Goal: Transaction & Acquisition: Book appointment/travel/reservation

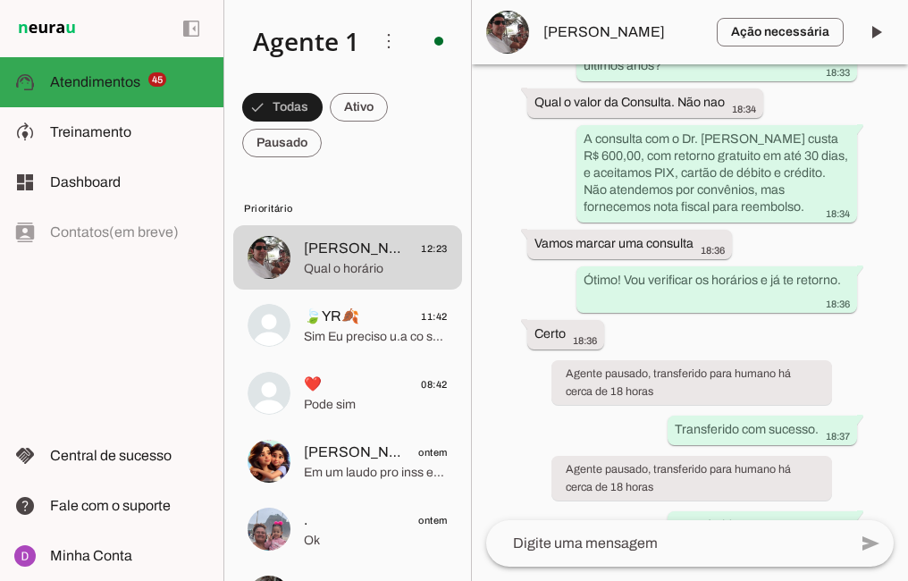
scroll to position [1781, 0]
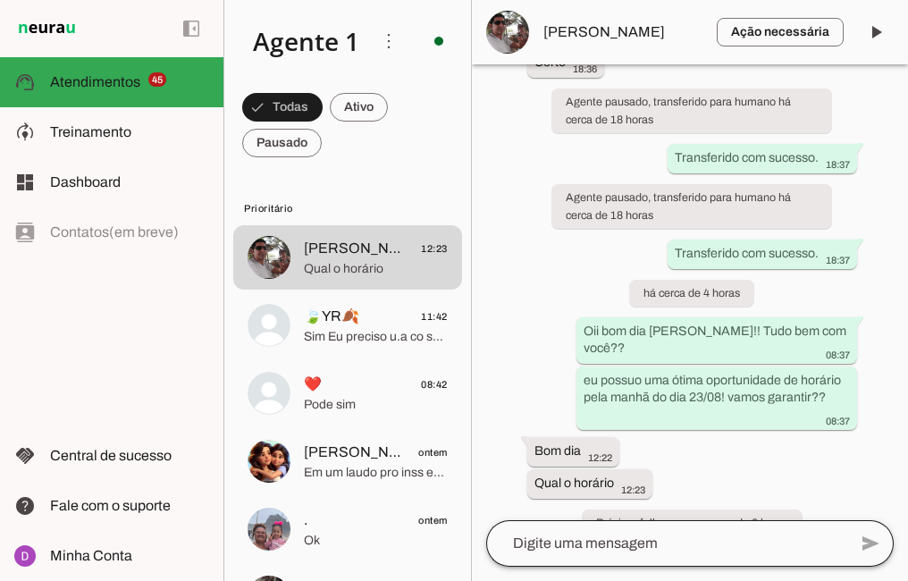
click at [635, 561] on div at bounding box center [666, 543] width 361 height 46
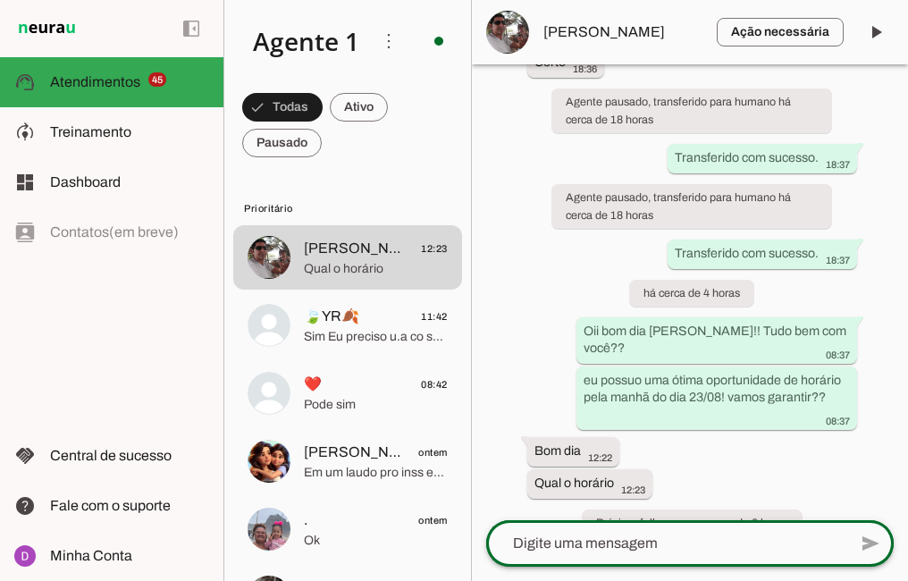
type textarea "O"
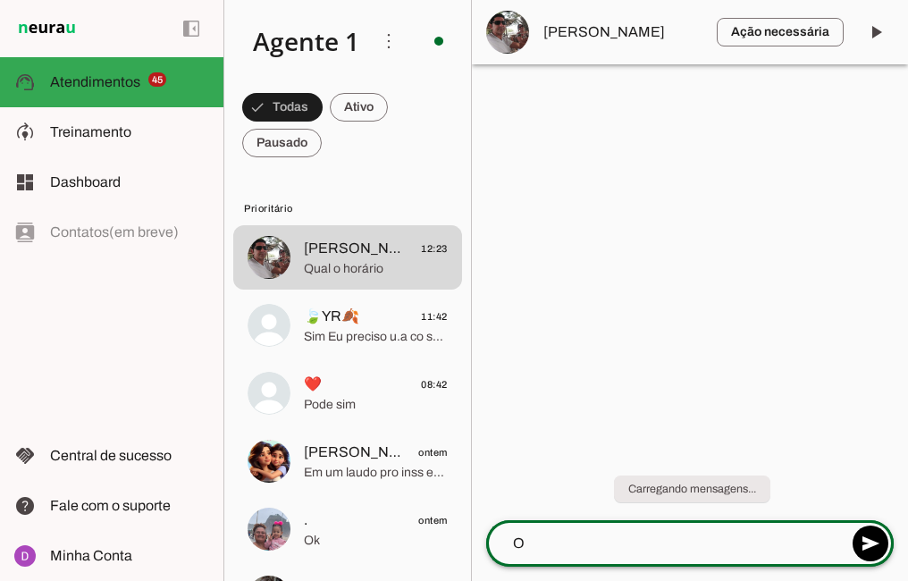
scroll to position [0, 0]
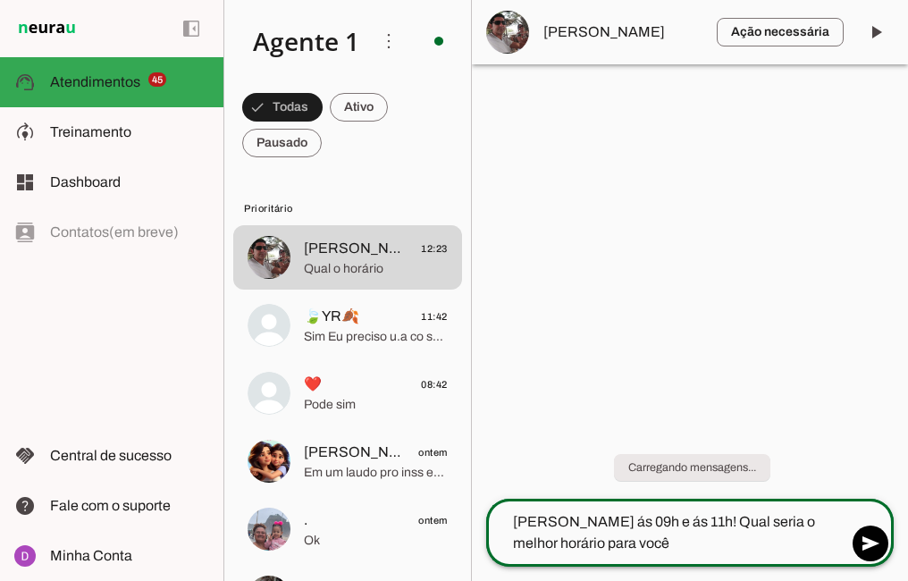
type textarea "[PERSON_NAME] ás 09h e ás 11h! Qual seria o melhor horário para você?"
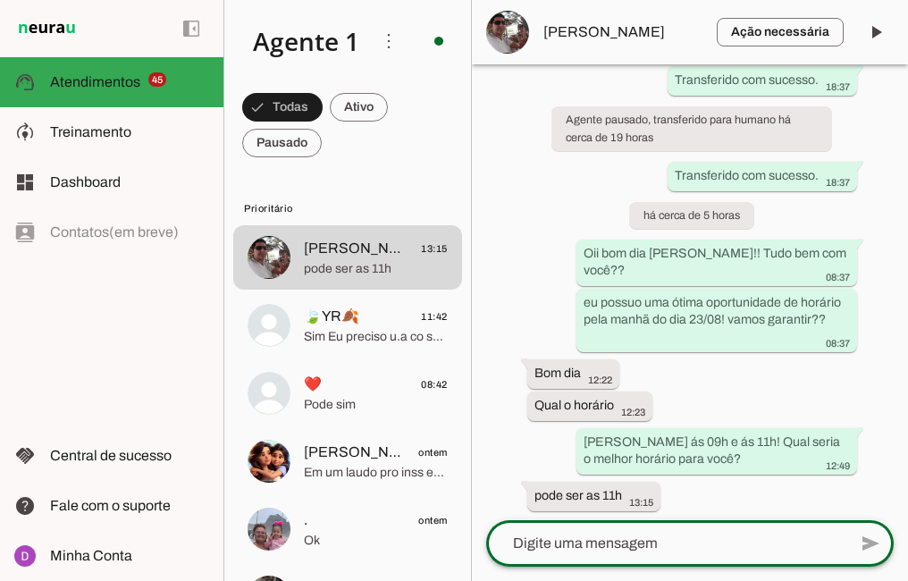
scroll to position [1872, 0]
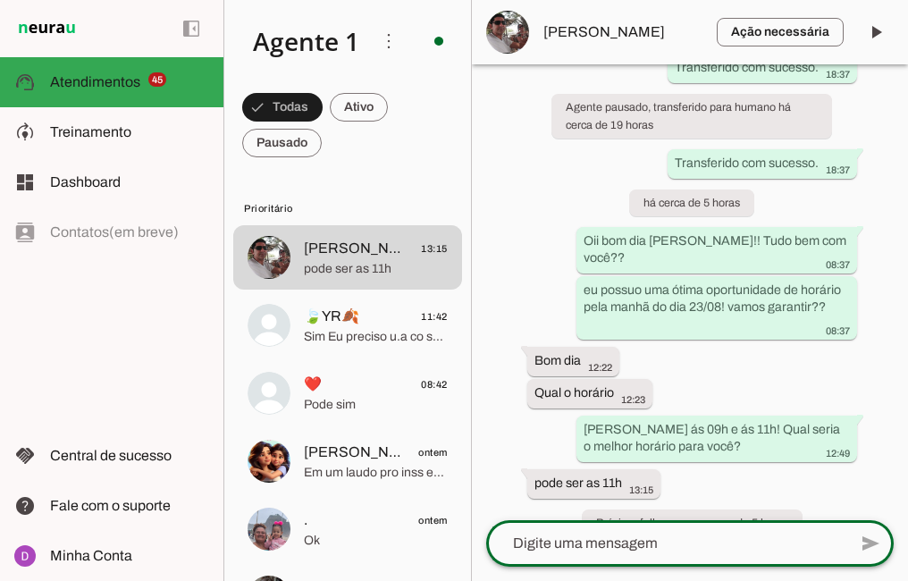
click at [615, 547] on textarea at bounding box center [666, 542] width 361 height 21
paste textarea "Maravilha, obrigada! Agora, para agilizar um pouco nosso atendimento no dia da …"
type textarea "Maravilha, obrigada! Agora, para agilizar um pouco nosso atendimento no dia da …"
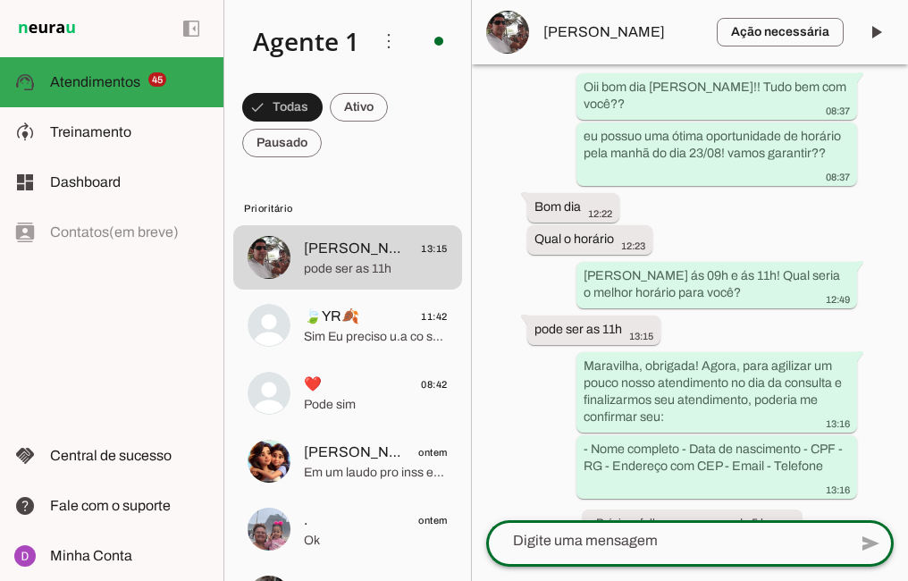
scroll to position [155, 0]
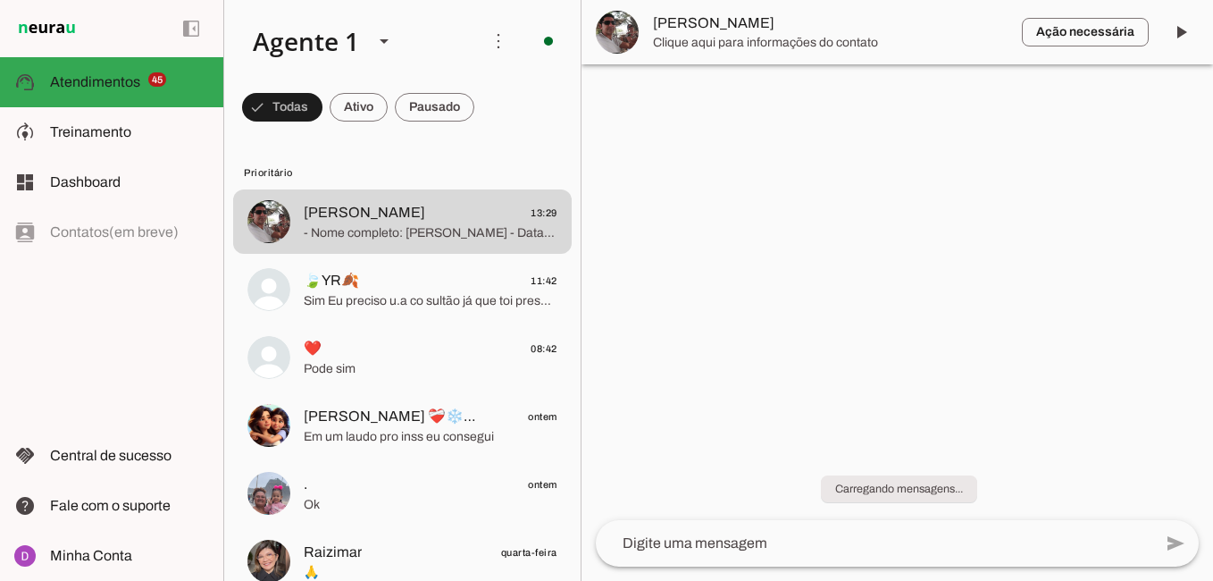
click at [1165, 488] on div "Carregando mensagens..." at bounding box center [898, 478] width 632 height 84
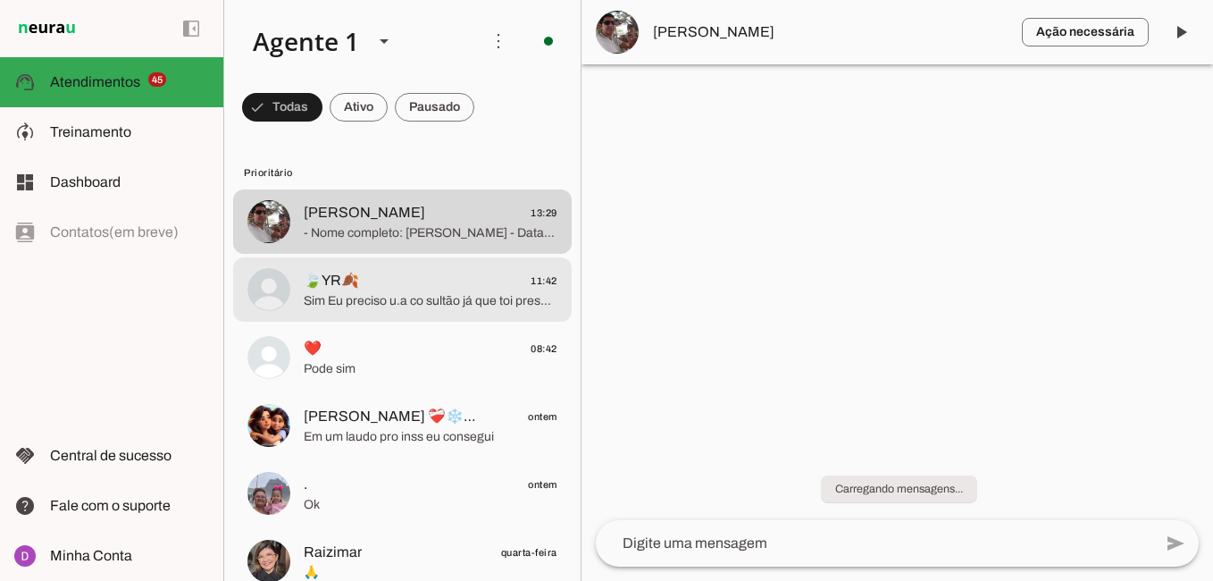
click at [391, 293] on span "Sim Eu preciso u.a co sultão já que toi presenteando muitos dores" at bounding box center [431, 301] width 254 height 18
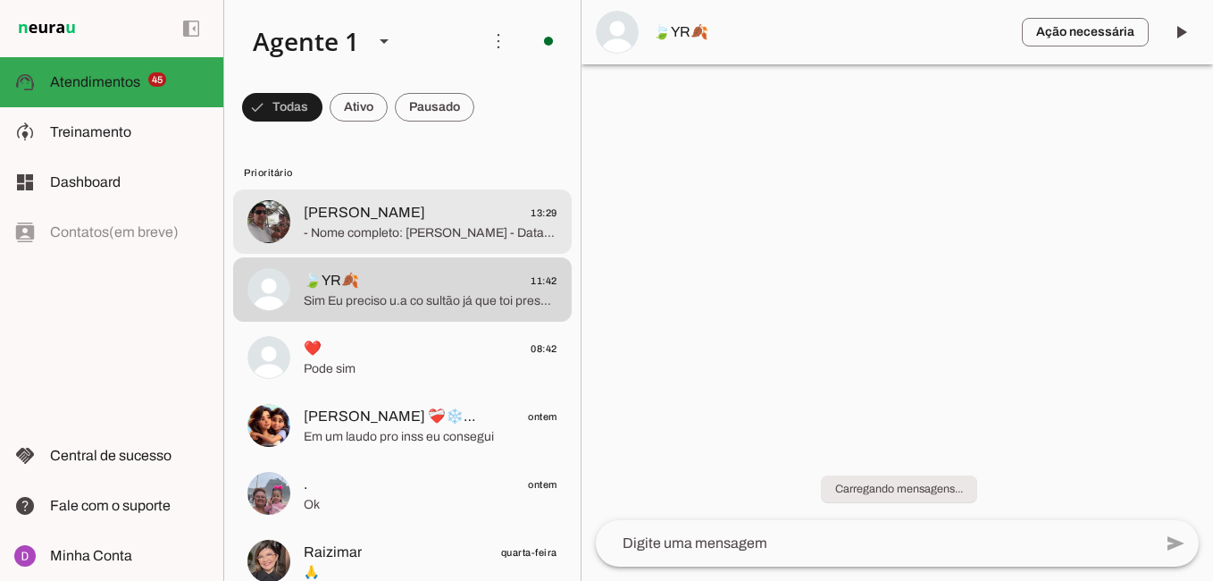
click at [356, 200] on div at bounding box center [431, 222] width 254 height 44
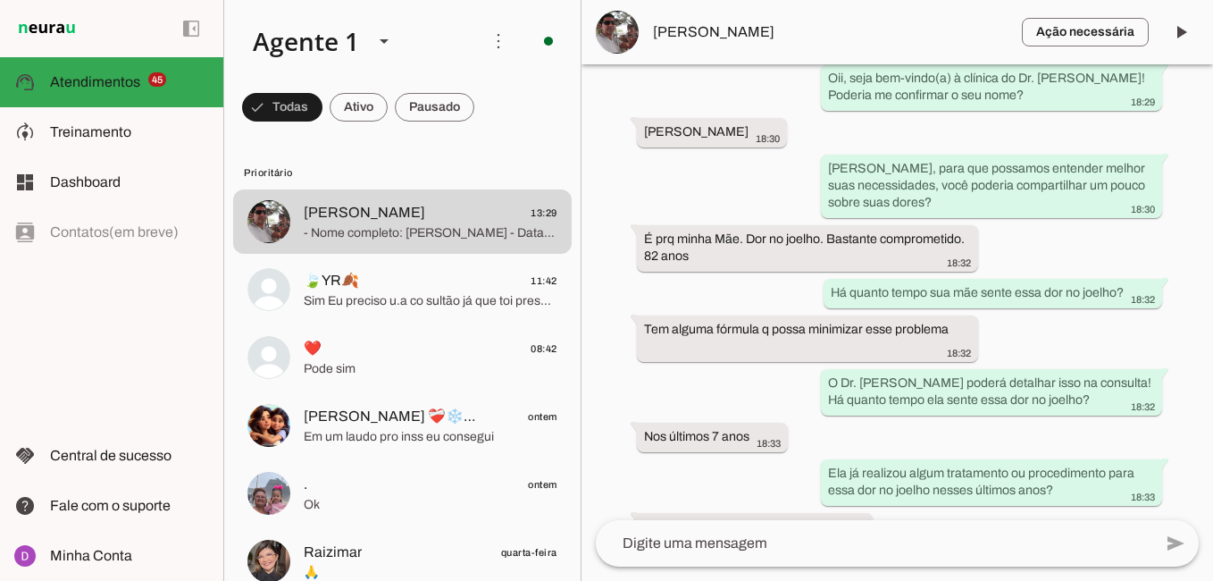
scroll to position [1909, 0]
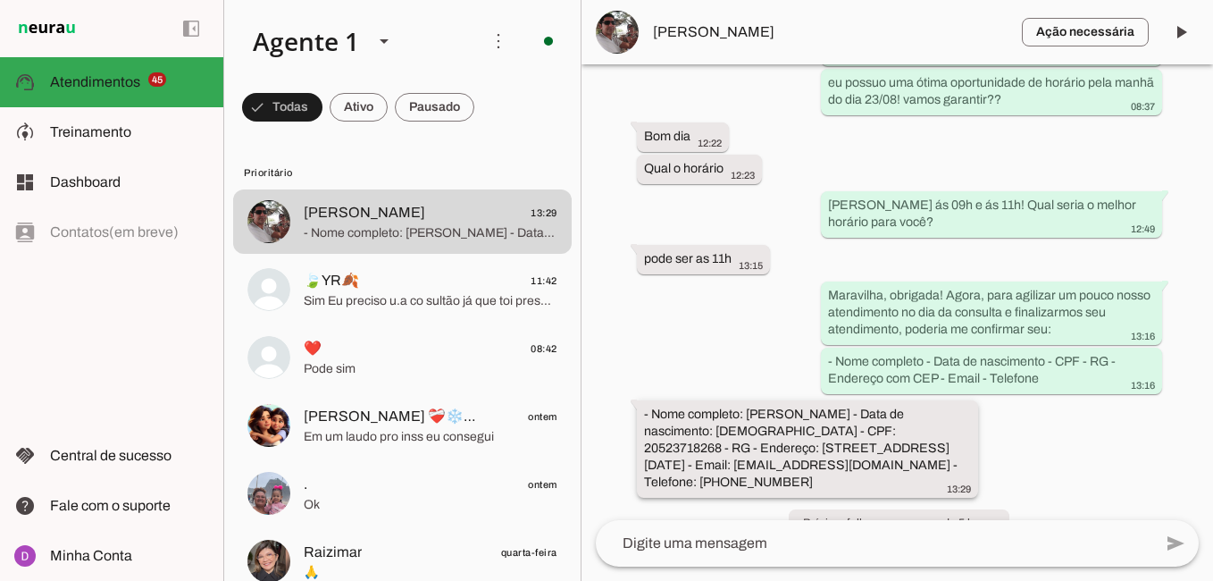
drag, startPoint x: 750, startPoint y: 379, endPoint x: 917, endPoint y: 380, distance: 167.1
click at [0, 0] on slot "- Nome completo: ESTER COSTA FERNANDES - Data de nascimento: 06/05/1944 - CPF: …" at bounding box center [0, 0] width 0 height 0
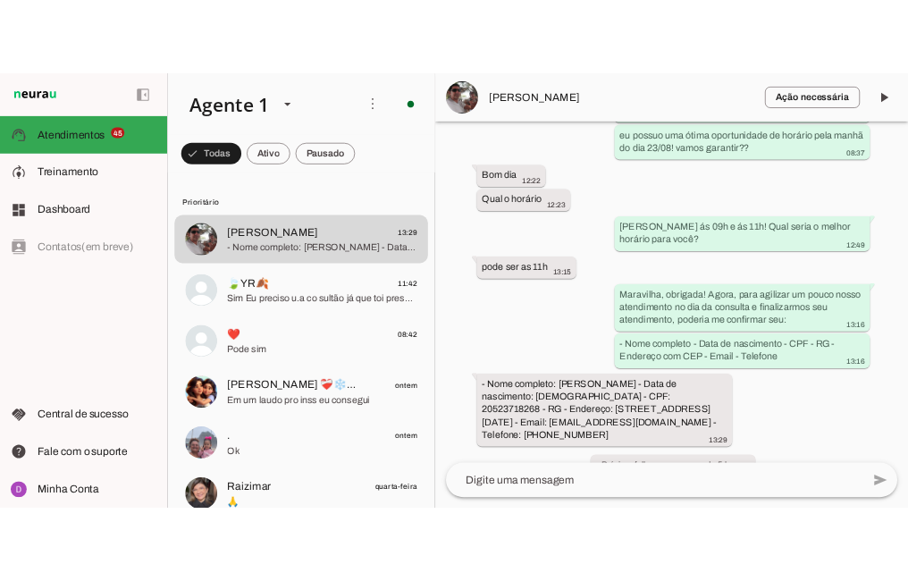
scroll to position [2164, 0]
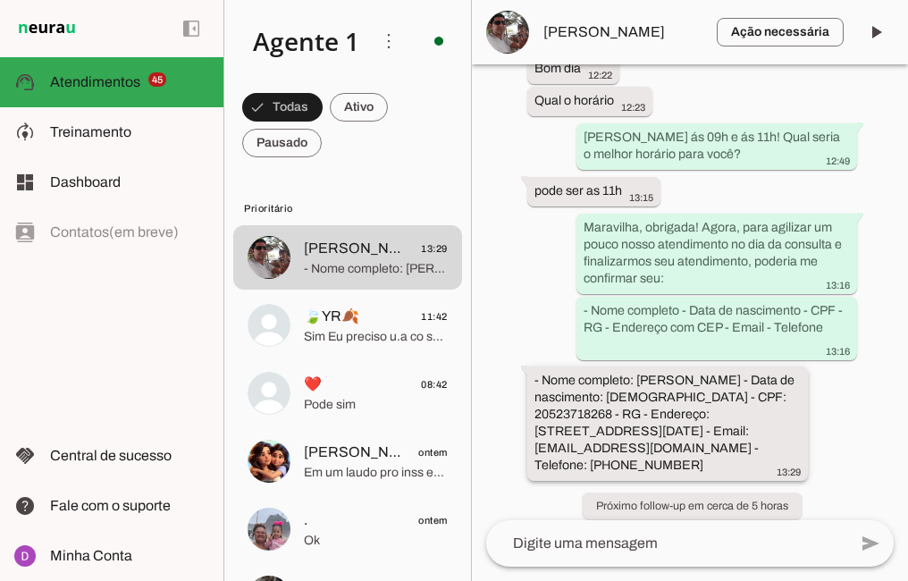
drag, startPoint x: 653, startPoint y: 446, endPoint x: 591, endPoint y: 446, distance: 61.6
click at [591, 446] on div "- Nome completo: ESTER COSTA FERNANDES - Data de nascimento: 06/05/1944 - CPF: …" at bounding box center [667, 425] width 266 height 107
click at [0, 0] on slot "- Nome completo: ESTER COSTA FERNANDES - Data de nascimento: 06/05/1944 - CPF: …" at bounding box center [0, 0] width 0 height 0
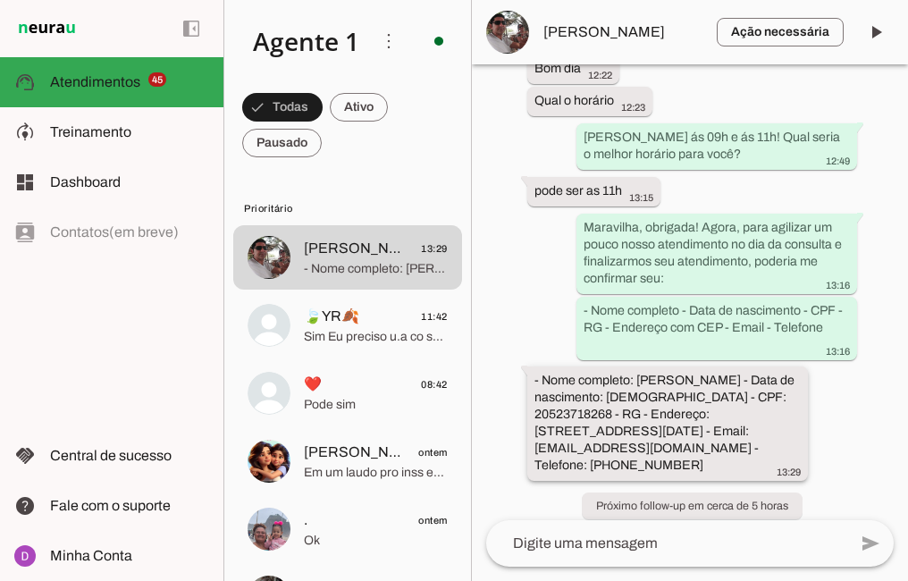
click at [0, 0] on slot "- Nome completo: ESTER COSTA FERNANDES - Data de nascimento: 06/05/1944 - CPF: …" at bounding box center [0, 0] width 0 height 0
click at [541, 328] on div "Agente ativado há 13 dias Tenho interesse. Por favor, você poderia me passar ma…" at bounding box center [690, 292] width 436 height 456
click at [0, 0] on slot "- Nome completo: ESTER COSTA FERNANDES - Data de nascimento: 06/05/1944 - CPF: …" at bounding box center [0, 0] width 0 height 0
click at [607, 321] on div "- Nome completo - Data de nascimento - CPF - RG - Endereço com CEP - Email - Te…" at bounding box center [716, 329] width 266 height 56
drag, startPoint x: 541, startPoint y: 346, endPoint x: 699, endPoint y: 445, distance: 186.6
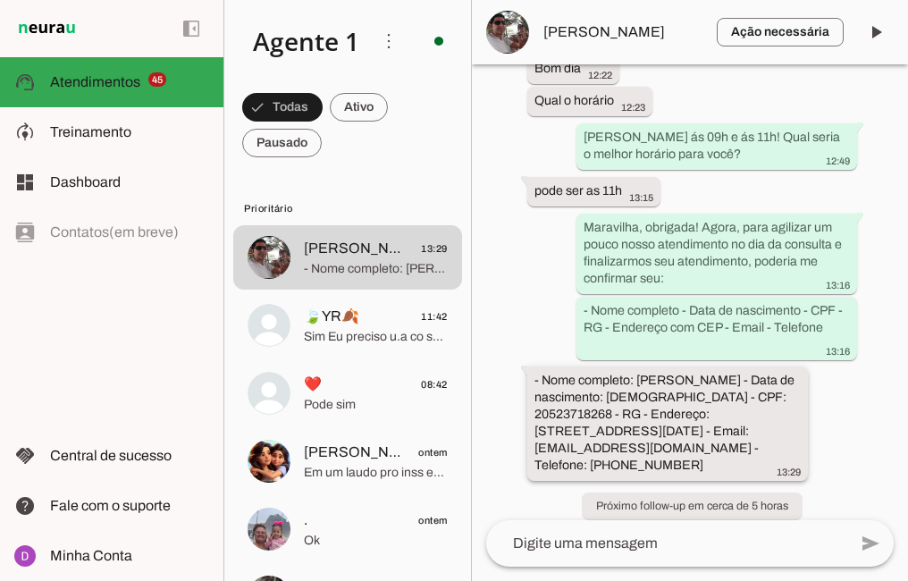
click at [699, 445] on div "- Nome completo: ESTER COSTA FERNANDES - Data de nascimento: 06/05/1944 - CPF: …" at bounding box center [667, 425] width 266 height 107
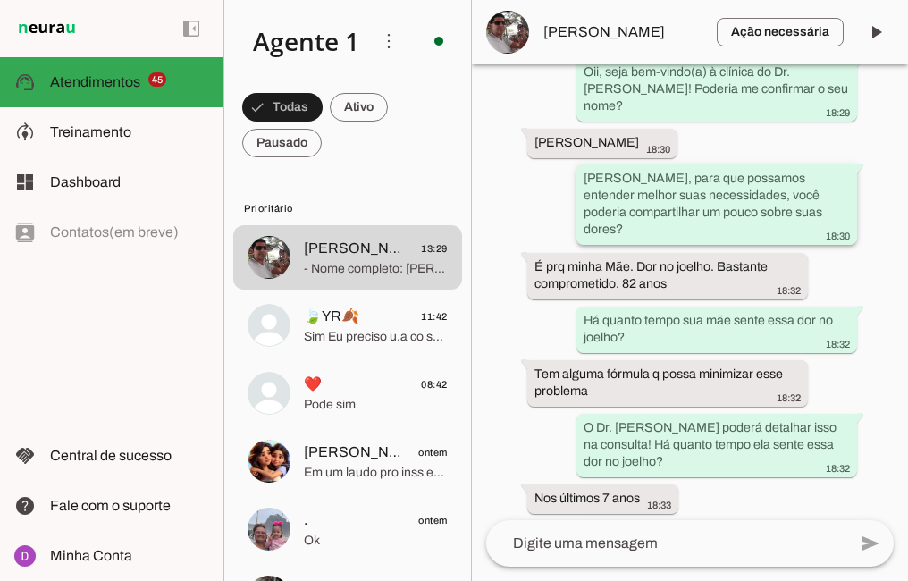
scroll to position [1024, 0]
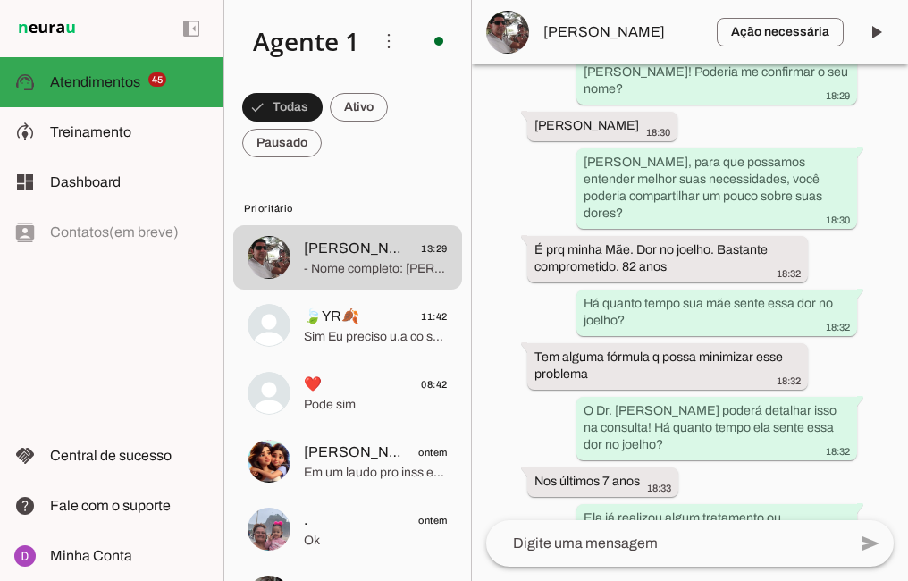
click at [595, 548] on textarea at bounding box center [666, 542] width 361 height 21
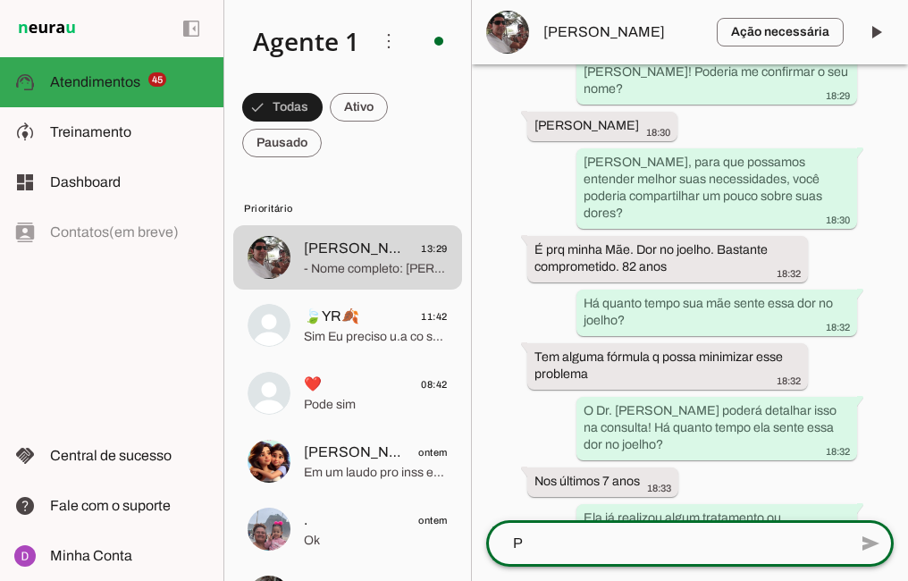
scroll to position [0, 0]
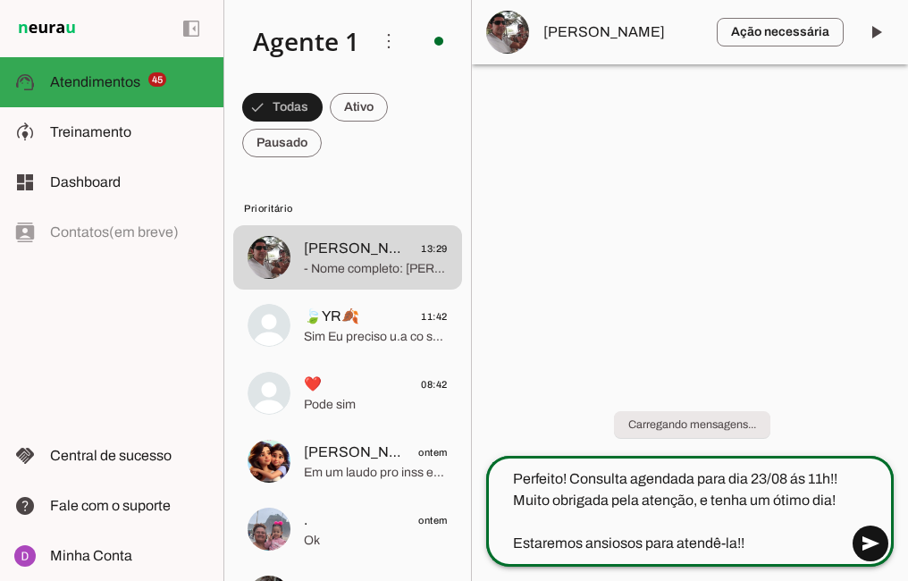
type textarea "Perfeito! Consulta agendada para dia 23/08 ás 11h!! Muito obrigada pela atenção…"
type md-outlined-text-field "Perfeito! Consulta agendada para dia 23/08 ás 11h!! Muito obrigada pela atenção…"
click at [859, 534] on span at bounding box center [870, 543] width 43 height 43
